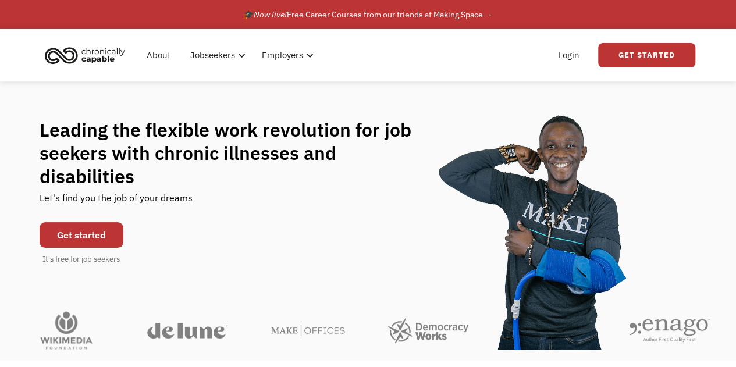
click at [83, 232] on link "Get started" at bounding box center [82, 235] width 84 height 26
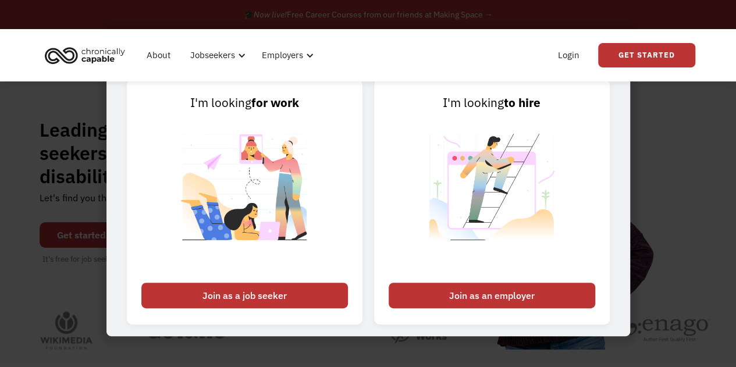
click at [620, 42] on div "Login Get Started" at bounding box center [623, 55] width 144 height 37
click at [76, 54] on img "home" at bounding box center [84, 55] width 87 height 26
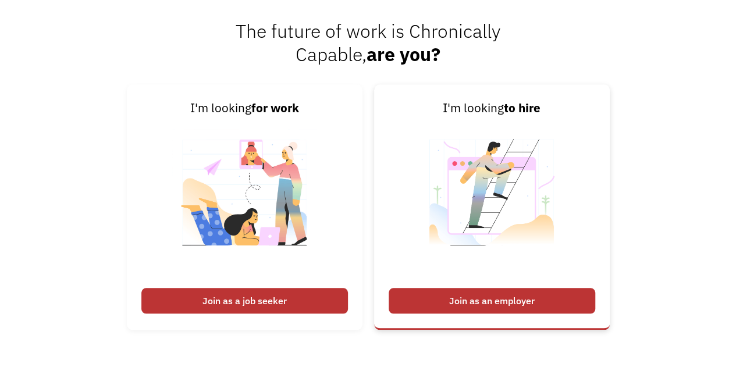
scroll to position [2729, 0]
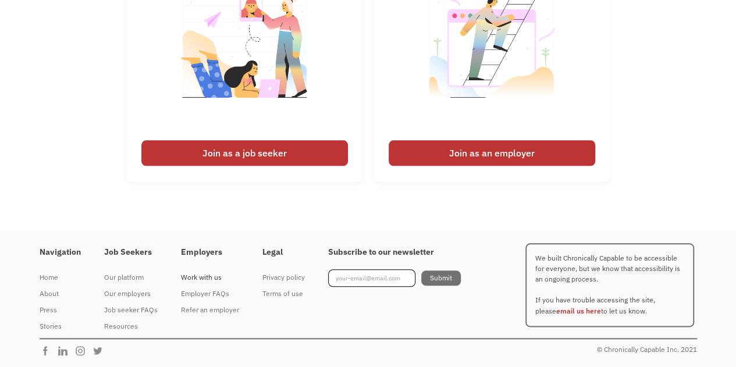
click at [202, 273] on div "Work with us" at bounding box center [210, 277] width 58 height 14
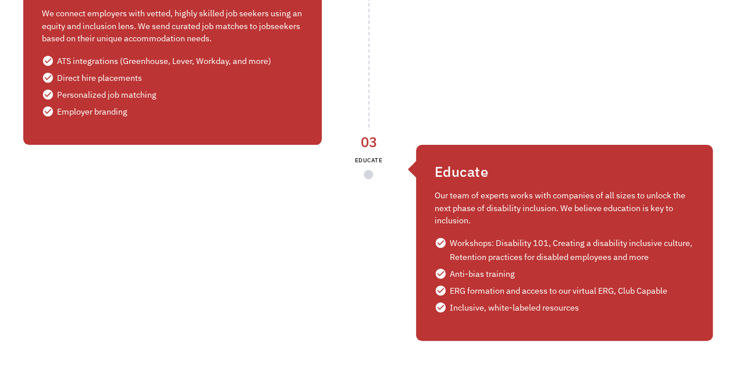
scroll to position [2331, 0]
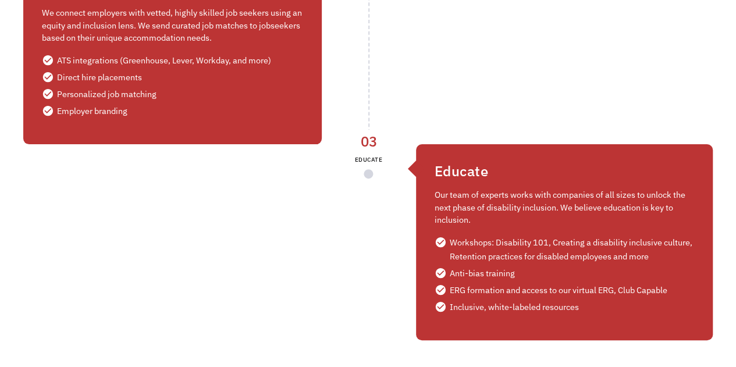
click at [463, 155] on div "Educate Our team of experts works with companies of all sizes to unlock the nex…" at bounding box center [564, 242] width 297 height 196
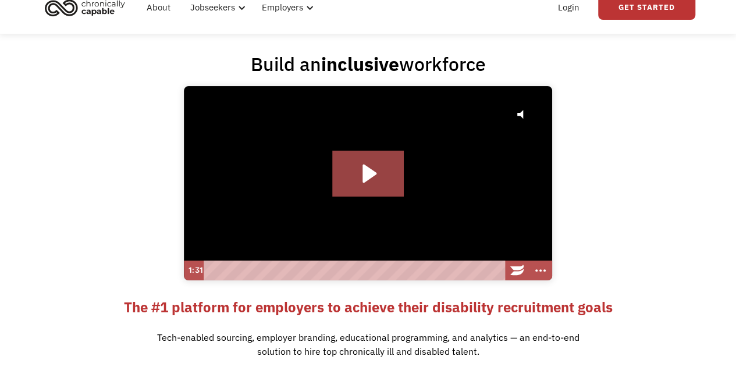
scroll to position [0, 0]
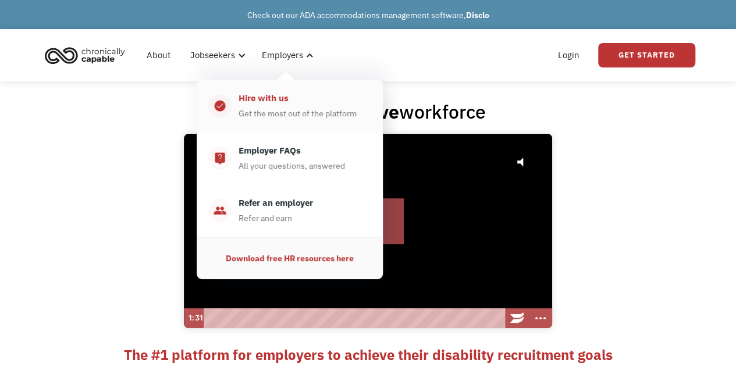
click at [275, 92] on div "Hire with us" at bounding box center [263, 98] width 50 height 14
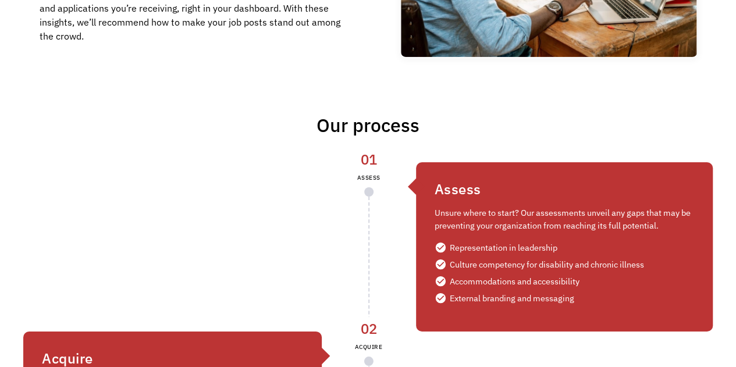
scroll to position [1963, 0]
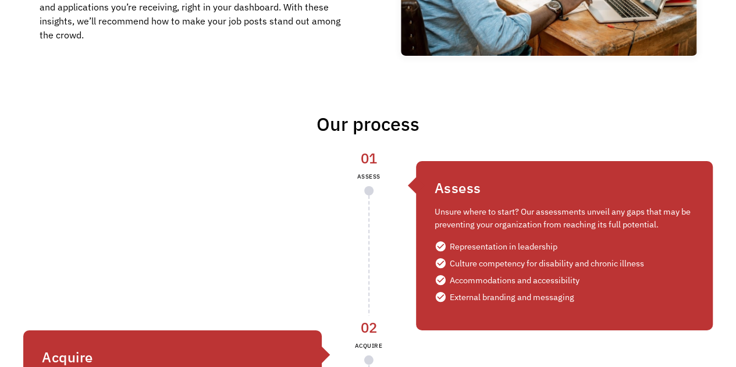
click at [460, 248] on div "Representation in leadership" at bounding box center [504, 247] width 108 height 14
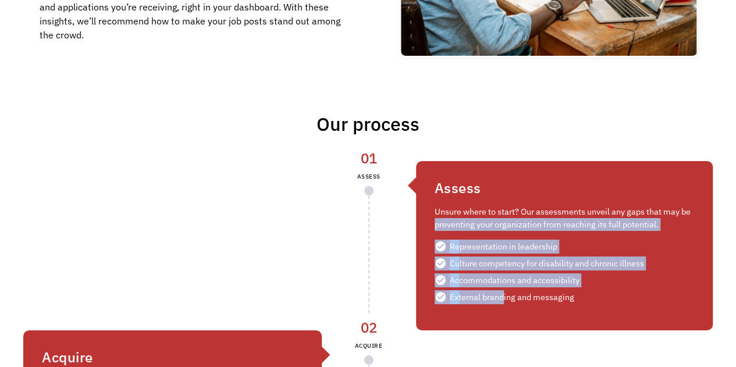
drag, startPoint x: 435, startPoint y: 220, endPoint x: 501, endPoint y: 310, distance: 111.9
click at [501, 310] on div "Assess Unsure where to start? Our assessments unveil any gaps that may be preve…" at bounding box center [564, 245] width 297 height 169
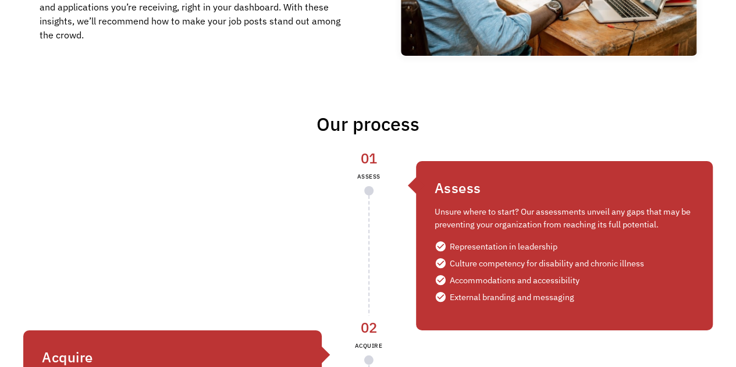
click at [571, 312] on div "Assess Unsure where to start? Our assessments unveil any gaps that may be preve…" at bounding box center [564, 245] width 297 height 169
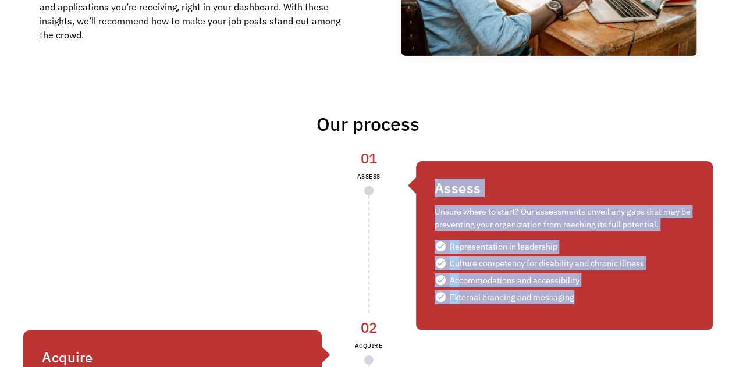
drag, startPoint x: 580, startPoint y: 300, endPoint x: 434, endPoint y: 188, distance: 184.2
click at [434, 188] on div "Assess Unsure where to start? Our assessments unveil any gaps that may be preve…" at bounding box center [564, 245] width 297 height 169
click at [407, 213] on div "01 ASSESS Assess Unsure where to start? Our assessments unveil any gaps that ma…" at bounding box center [540, 245] width 345 height 169
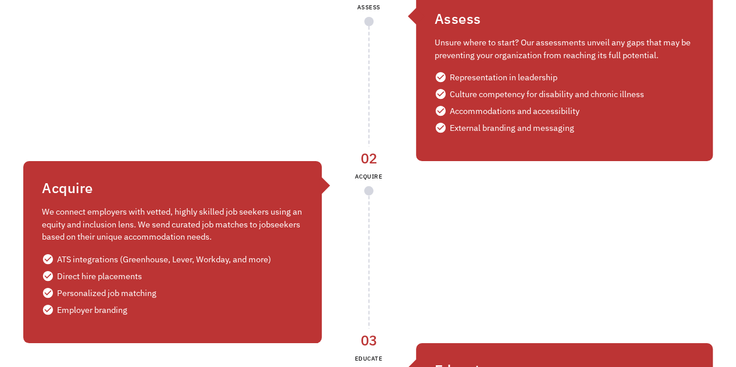
scroll to position [2132, 0]
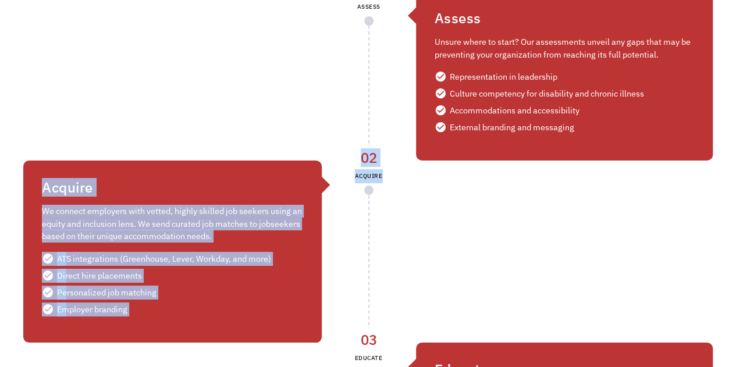
drag, startPoint x: 41, startPoint y: 186, endPoint x: 152, endPoint y: 347, distance: 195.7
click at [152, 347] on div "01 ASSESS Assess Unsure where to start? Our assessments unveil any gaps that ma…" at bounding box center [367, 264] width 689 height 547
click at [179, 248] on div "Acquire We connect employers with vetted, highly skilled job seekers using an e…" at bounding box center [172, 252] width 298 height 182
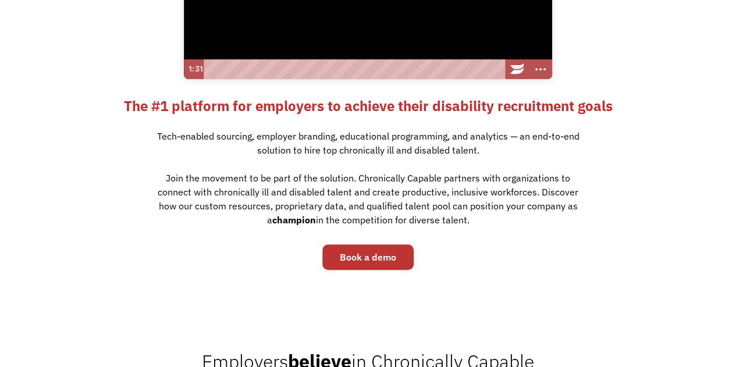
scroll to position [0, 0]
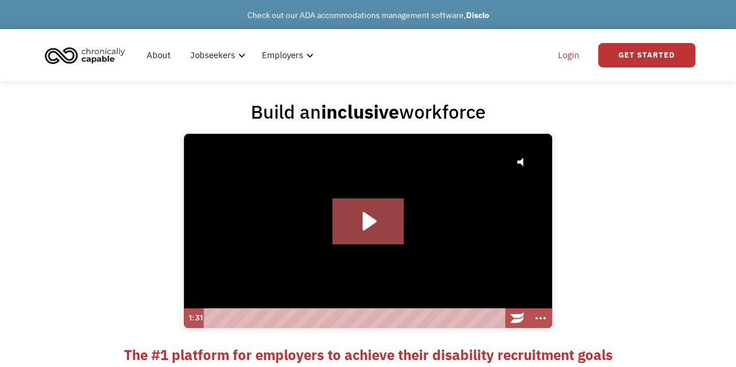
click at [571, 55] on link "Login" at bounding box center [568, 55] width 35 height 37
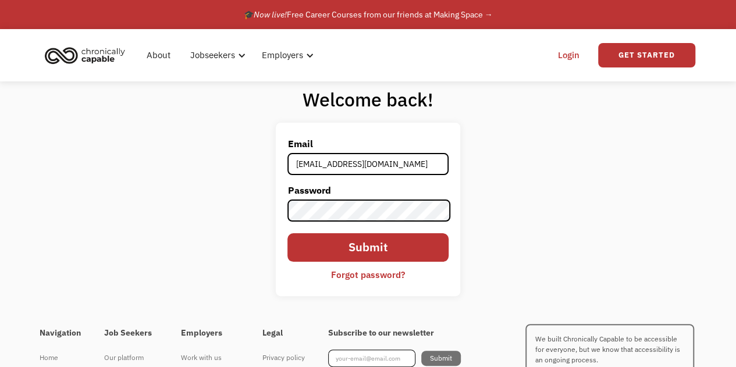
type input "[EMAIL_ADDRESS][DOMAIN_NAME]"
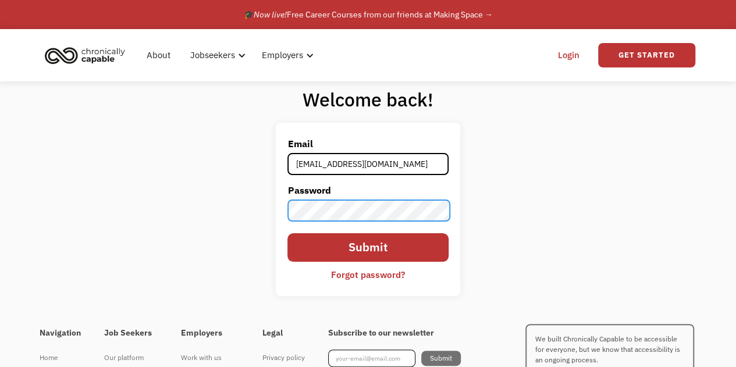
click at [287, 233] on input "Submit" at bounding box center [367, 247] width 161 height 29
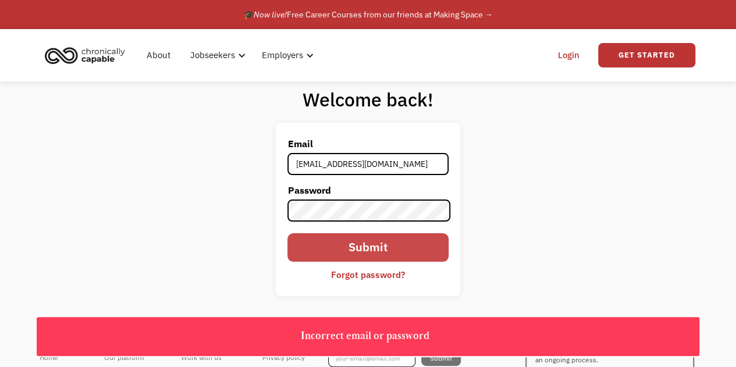
click at [436, 255] on input "Submit" at bounding box center [367, 247] width 161 height 29
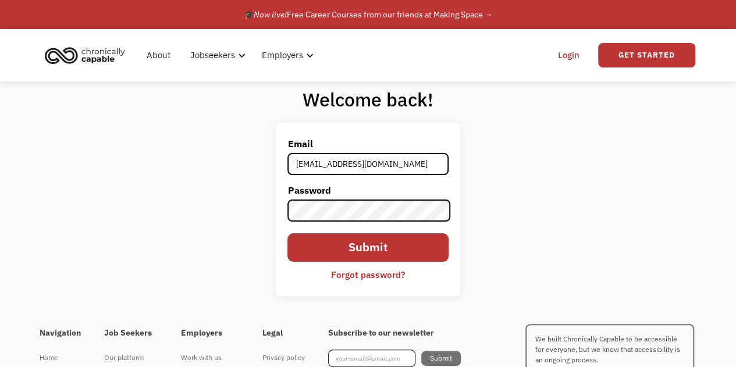
click at [371, 276] on div "Forgot password?" at bounding box center [368, 275] width 74 height 14
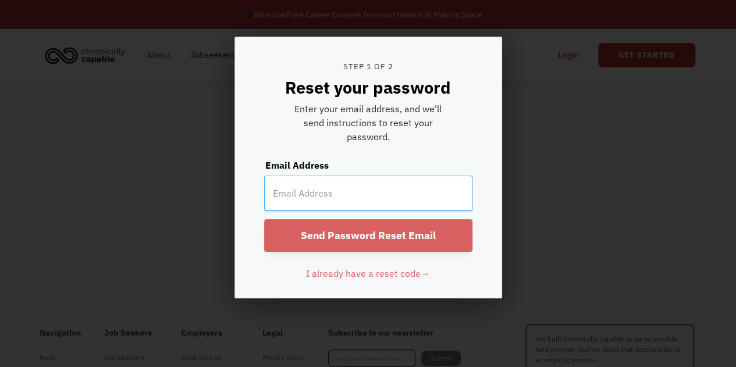
click at [357, 191] on input "email" at bounding box center [368, 193] width 208 height 35
type input "ragh3662@gmail.com"
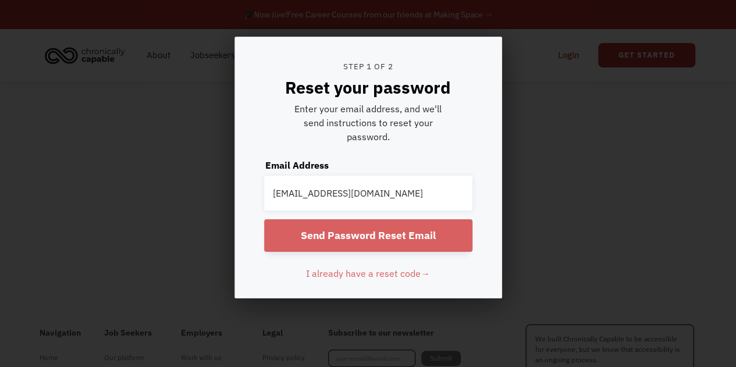
click at [327, 232] on input "Send Password Reset Email" at bounding box center [368, 235] width 208 height 33
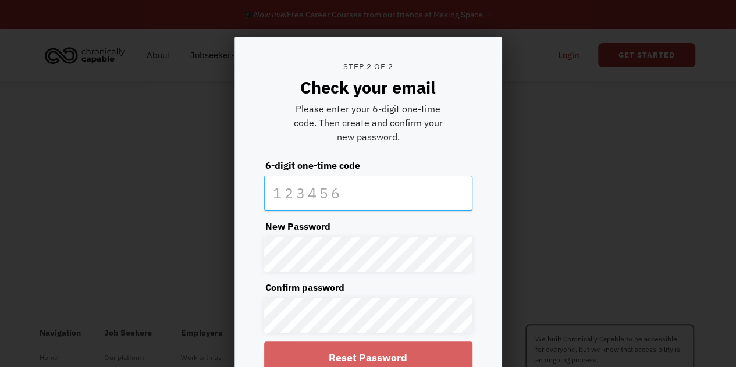
click at [327, 191] on input "text" at bounding box center [368, 193] width 208 height 35
paste input "219832"
type input "219832"
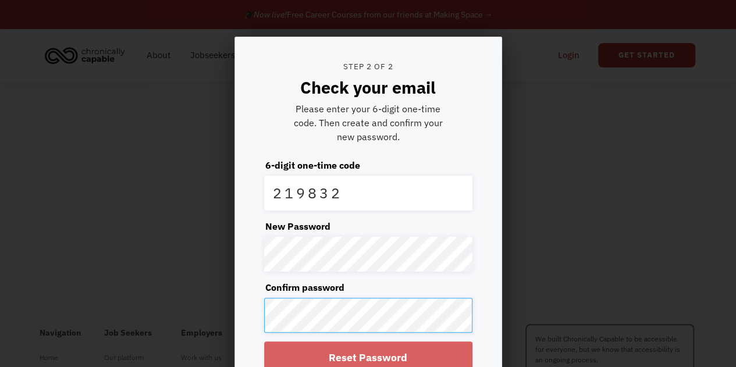
click at [264, 341] on input "Reset Password" at bounding box center [368, 357] width 208 height 33
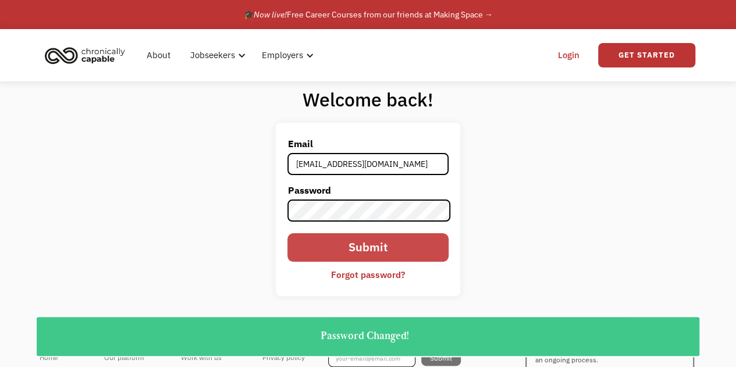
click at [346, 245] on input "Submit" at bounding box center [367, 247] width 161 height 29
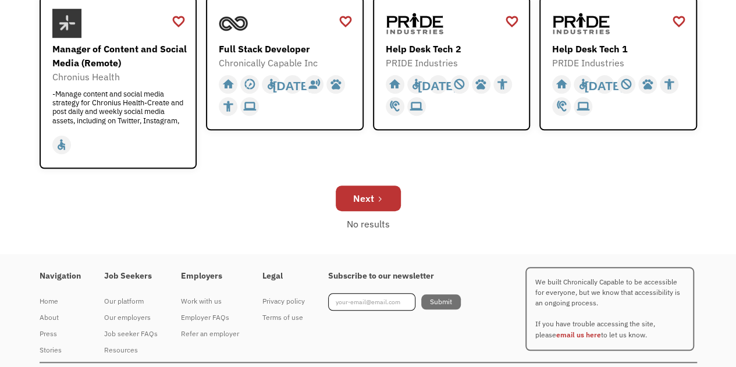
scroll to position [448, 0]
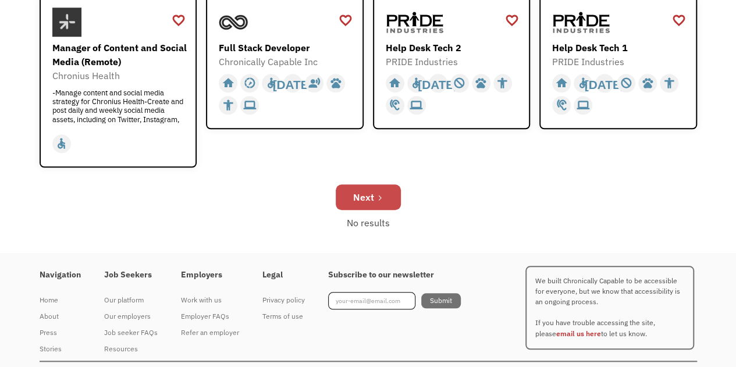
click at [369, 198] on div "Next" at bounding box center [363, 197] width 21 height 14
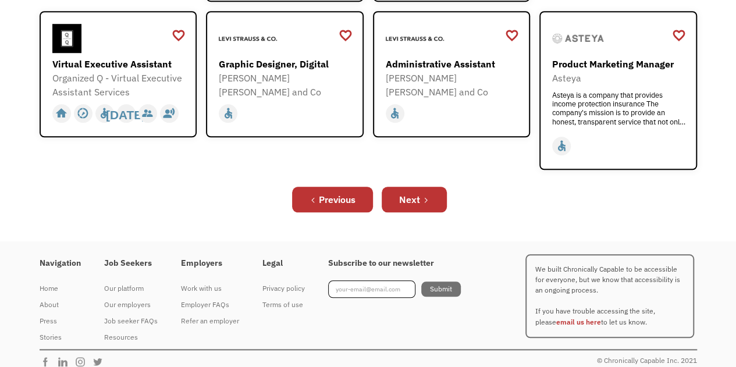
scroll to position [479, 0]
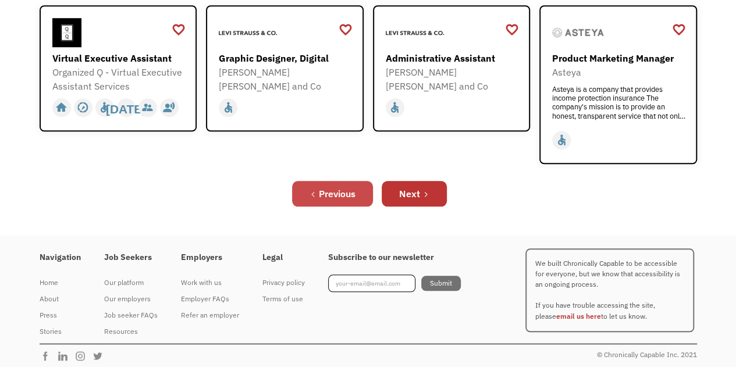
click at [332, 189] on div "Previous" at bounding box center [337, 194] width 37 height 14
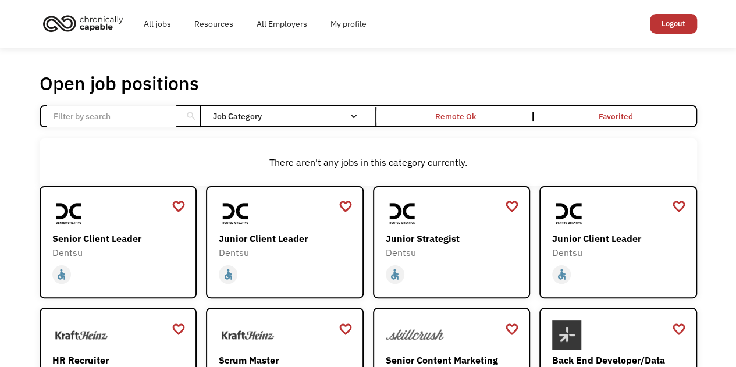
scroll to position [79, 0]
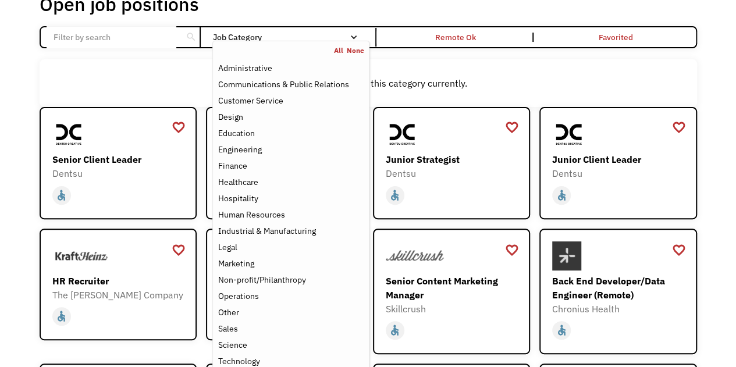
click at [316, 44] on nav "All None Administrative Communications & Public Relations Customer Service Desi…" at bounding box center [290, 216] width 156 height 350
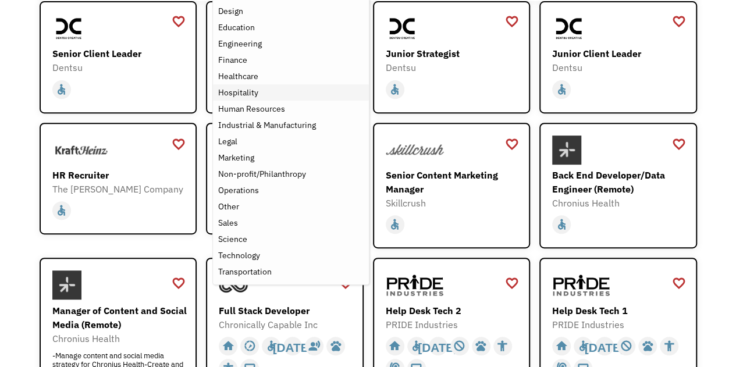
scroll to position [186, 0]
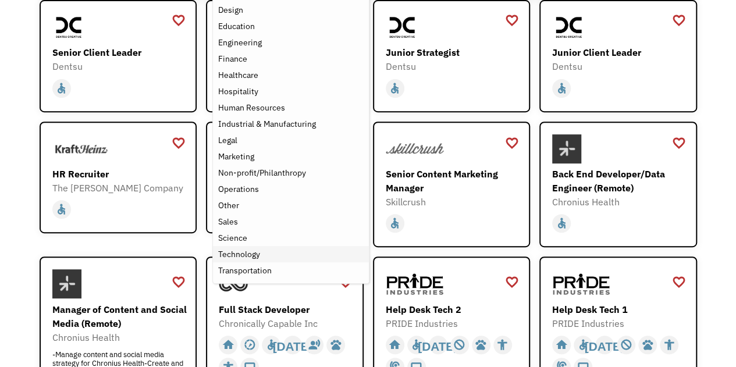
click at [254, 254] on div "Technology" at bounding box center [239, 254] width 42 height 14
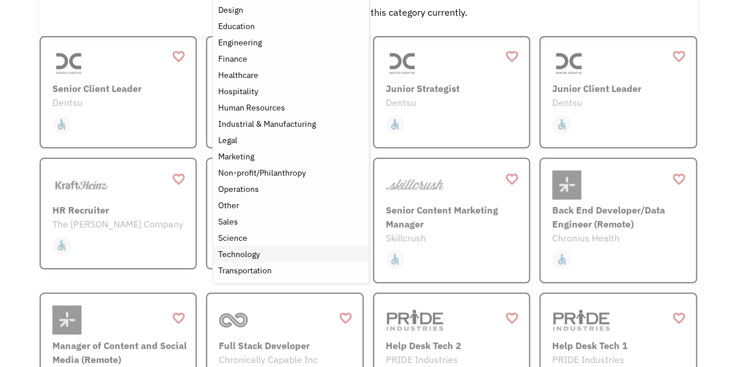
scroll to position [127, 0]
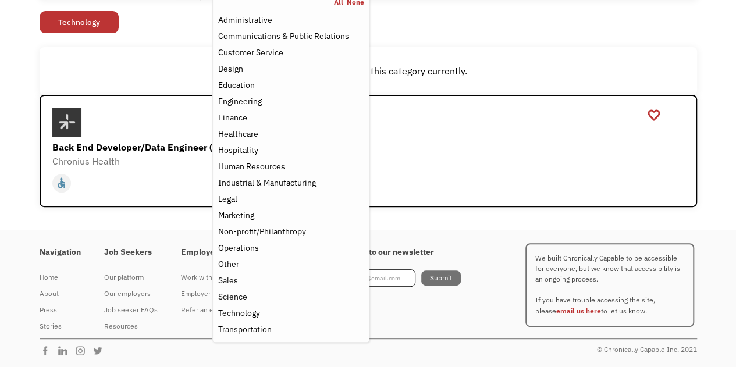
click at [127, 80] on div "There aren't any jobs in this category currently." at bounding box center [368, 71] width 657 height 48
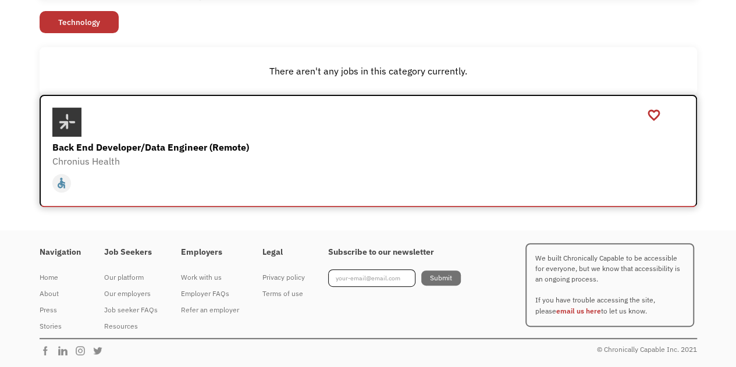
click at [136, 152] on div "Back End Developer/Data Engineer (Remote)" at bounding box center [369, 147] width 635 height 14
click at [195, 149] on div "Back End Developer/Data Engineer (Remote)" at bounding box center [369, 147] width 635 height 14
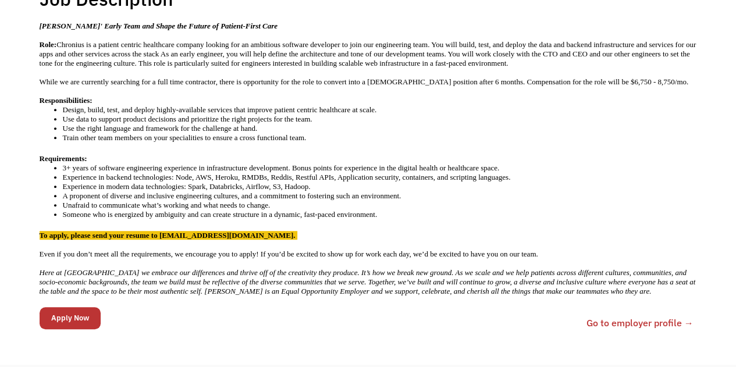
scroll to position [259, 0]
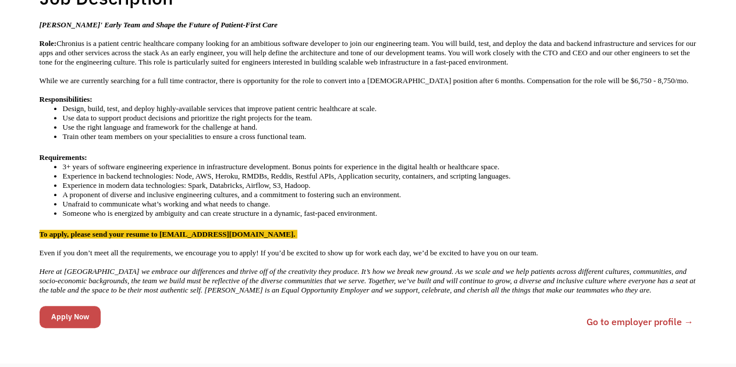
click at [91, 306] on input "Apply Now" at bounding box center [70, 317] width 61 height 22
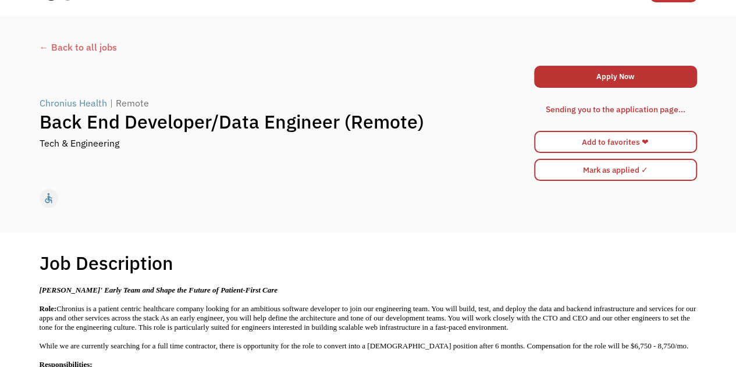
scroll to position [0, 0]
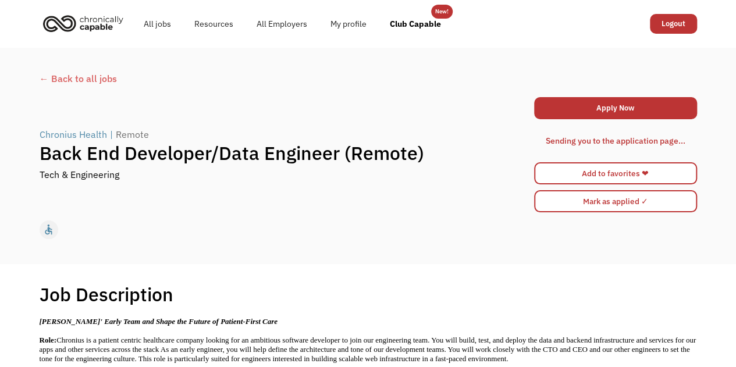
click at [48, 72] on div "← Back to all jobs" at bounding box center [368, 79] width 657 height 14
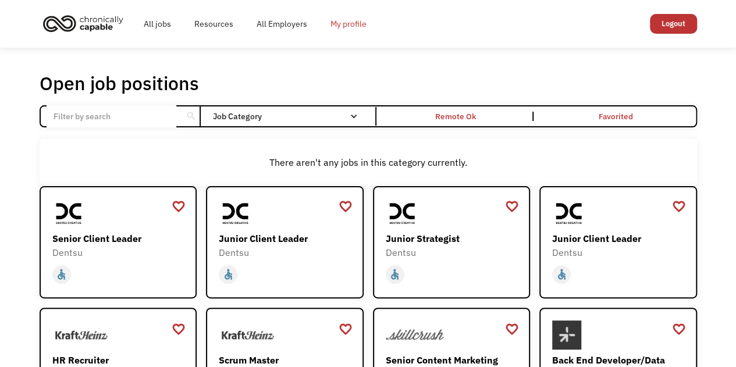
click at [343, 26] on link "My profile" at bounding box center [348, 23] width 59 height 37
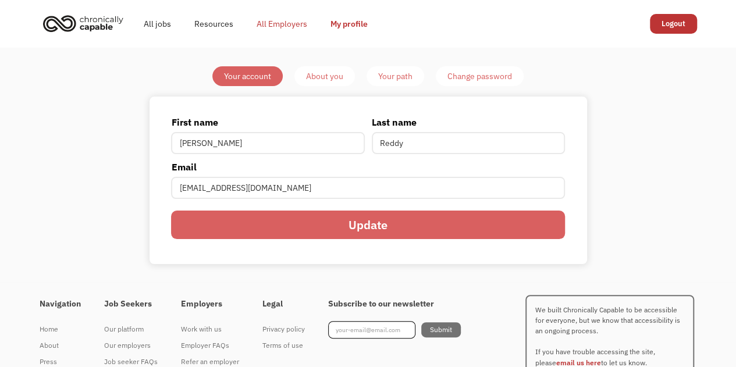
click at [285, 27] on link "All Employers" at bounding box center [282, 23] width 74 height 37
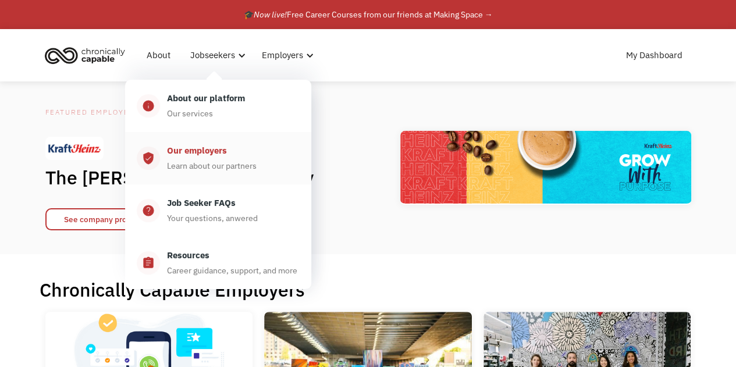
click at [183, 155] on div "Our employers" at bounding box center [197, 151] width 60 height 14
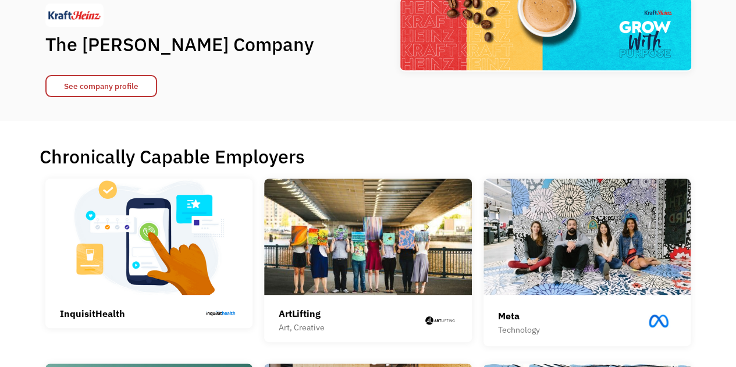
scroll to position [135, 0]
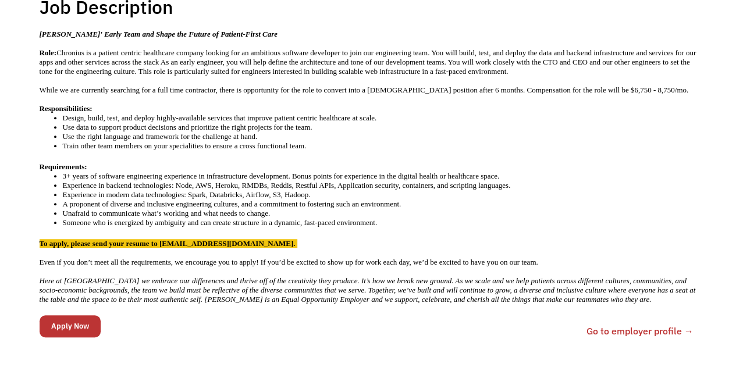
scroll to position [266, 0]
